Goal: Task Accomplishment & Management: Use online tool/utility

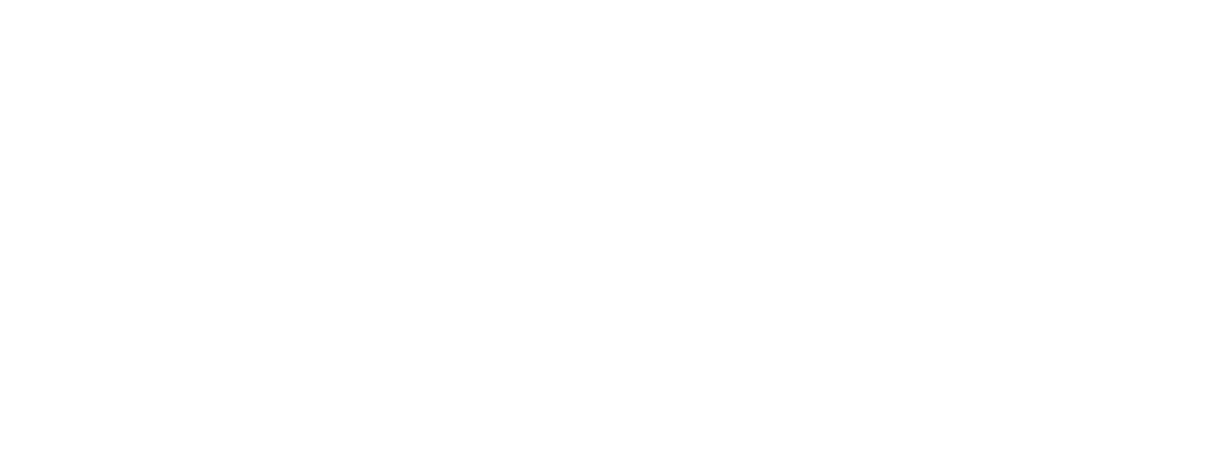
scroll to position [134, 0]
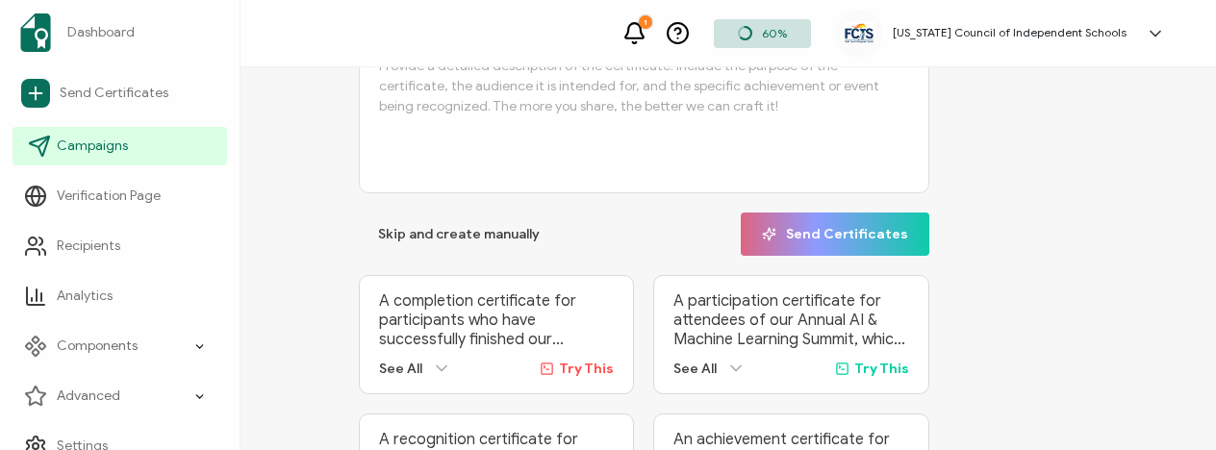
click at [96, 156] on link "Campaigns" at bounding box center [120, 146] width 215 height 38
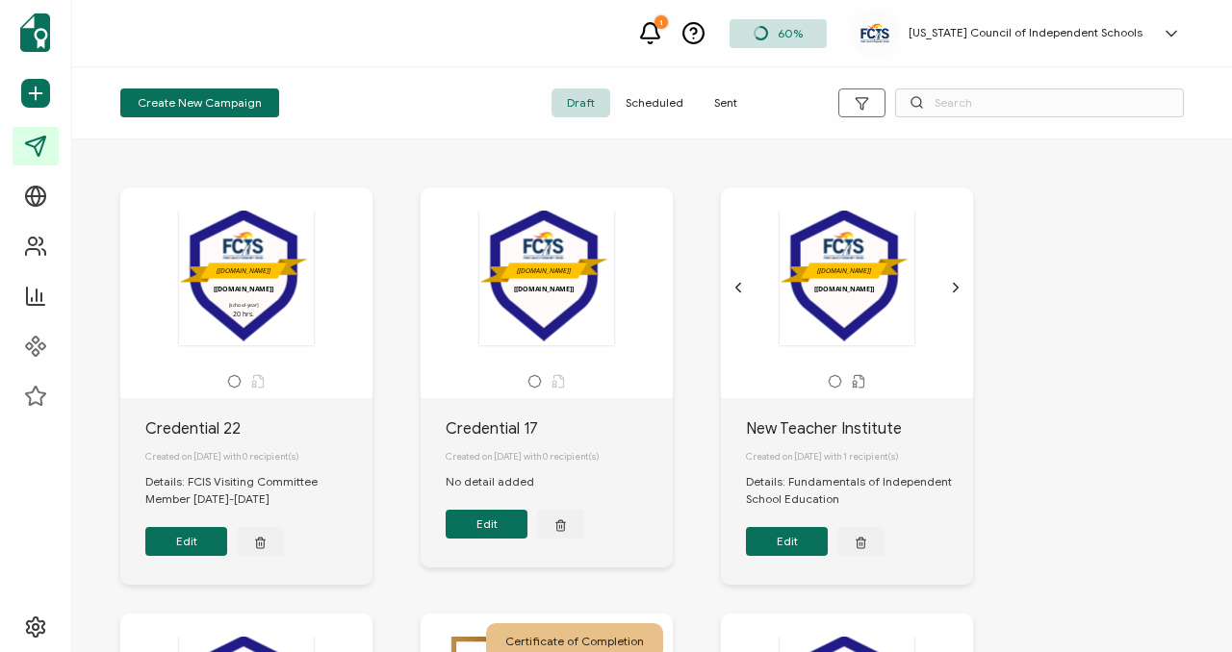
click at [216, 449] on button "Edit" at bounding box center [186, 541] width 82 height 29
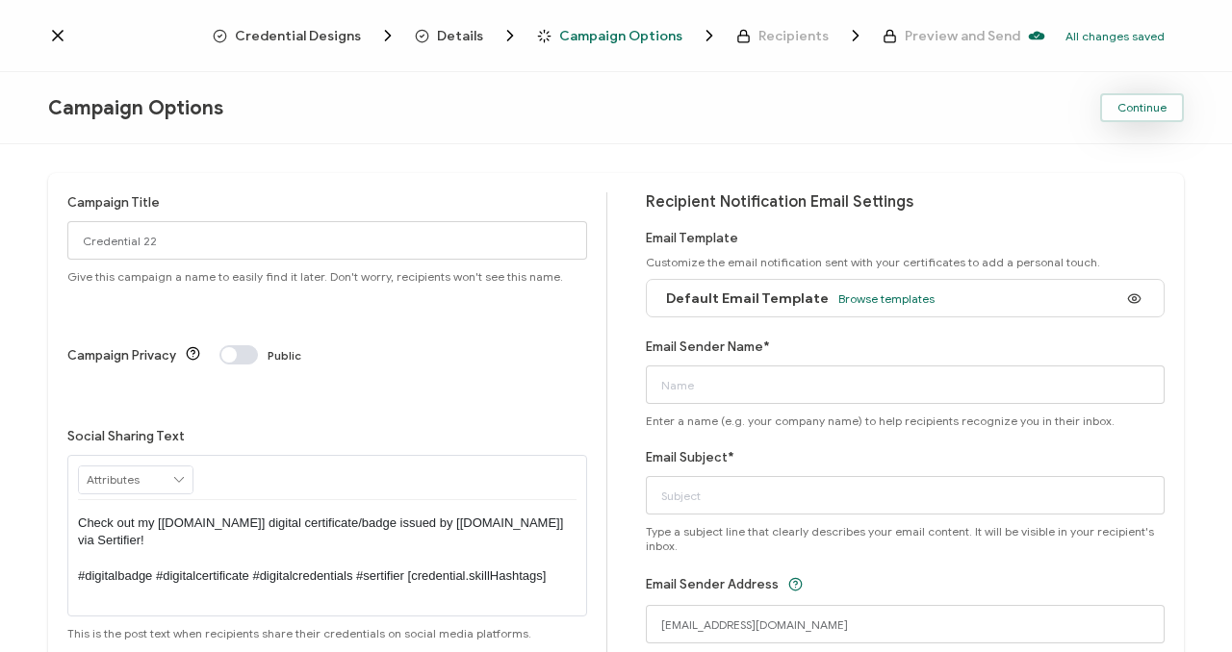
click at [1125, 105] on span "Continue" at bounding box center [1141, 108] width 49 height 12
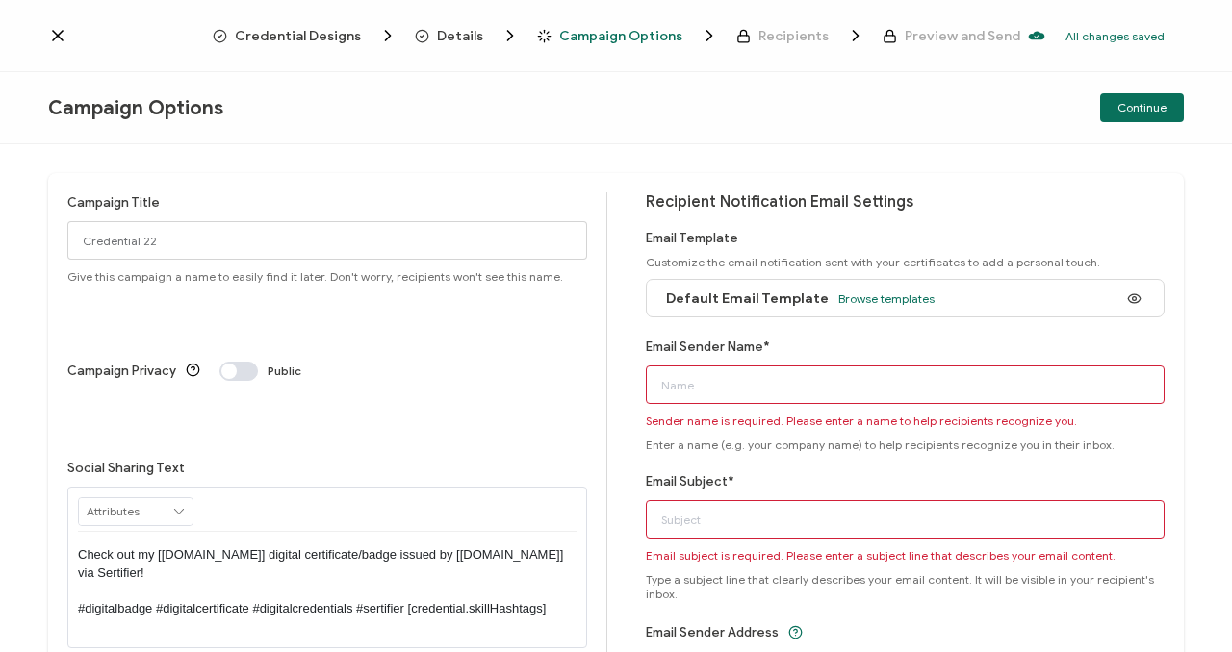
click at [465, 37] on span "Details" at bounding box center [460, 36] width 46 height 14
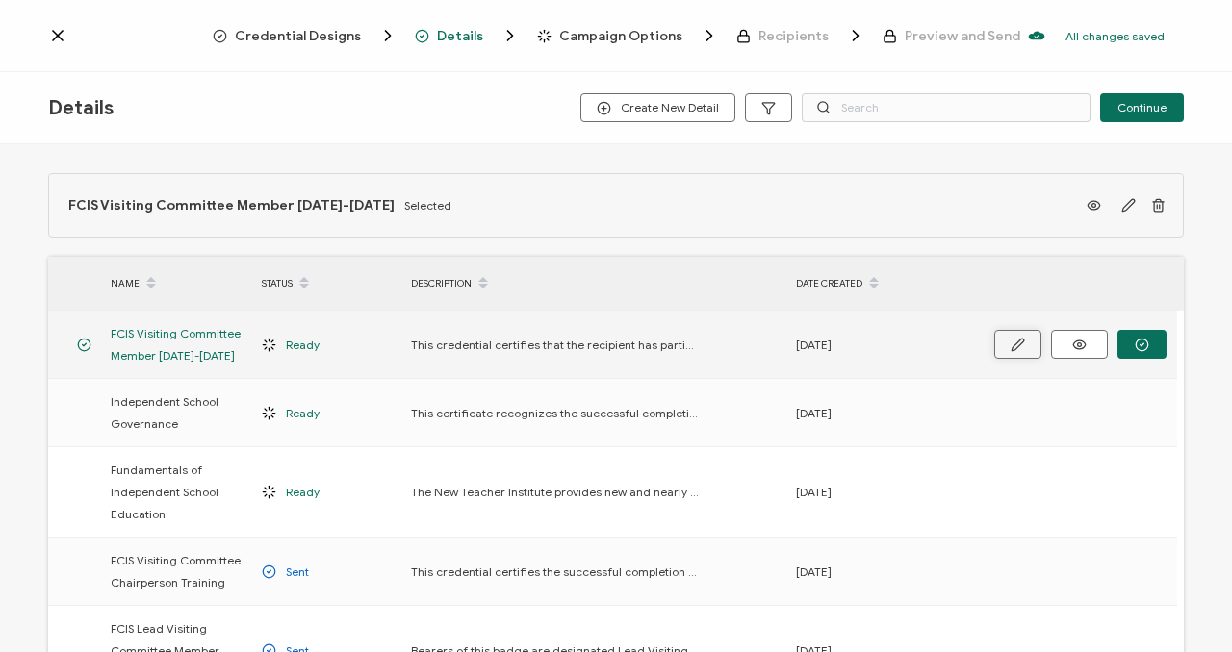
click at [1016, 345] on icon "button" at bounding box center [1017, 345] width 14 height 14
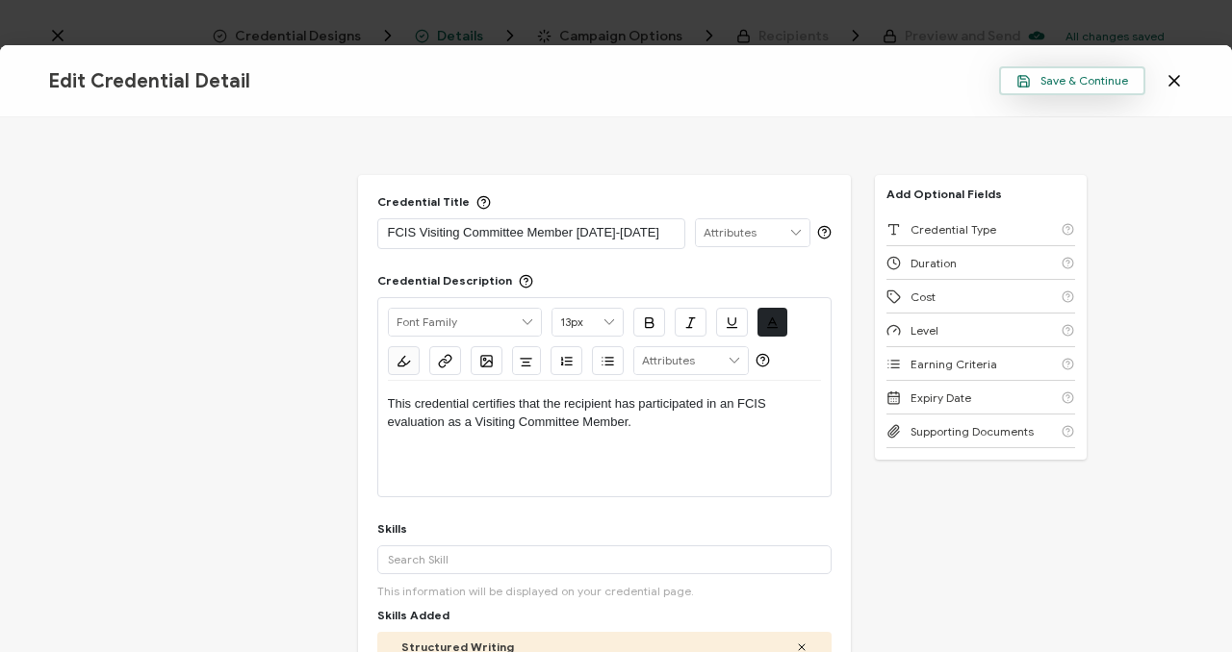
click at [1137, 85] on button "Save & Continue" at bounding box center [1072, 80] width 146 height 29
